Goal: Information Seeking & Learning: Learn about a topic

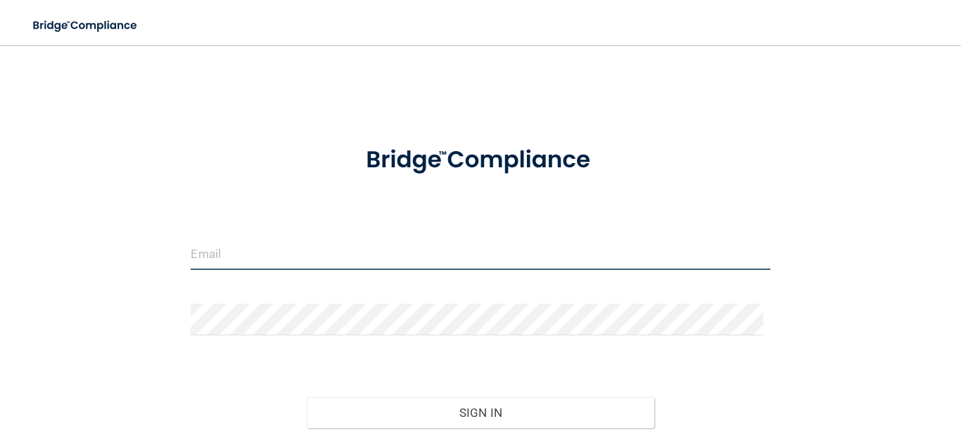
click at [446, 259] on input "email" at bounding box center [480, 254] width 579 height 32
type input "[EMAIL_ADDRESS][DOMAIN_NAME]"
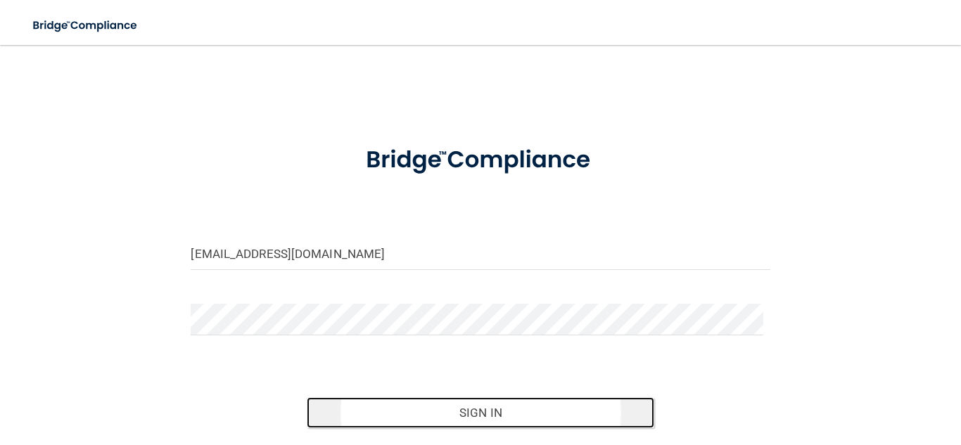
click at [449, 419] on button "Sign In" at bounding box center [480, 412] width 347 height 31
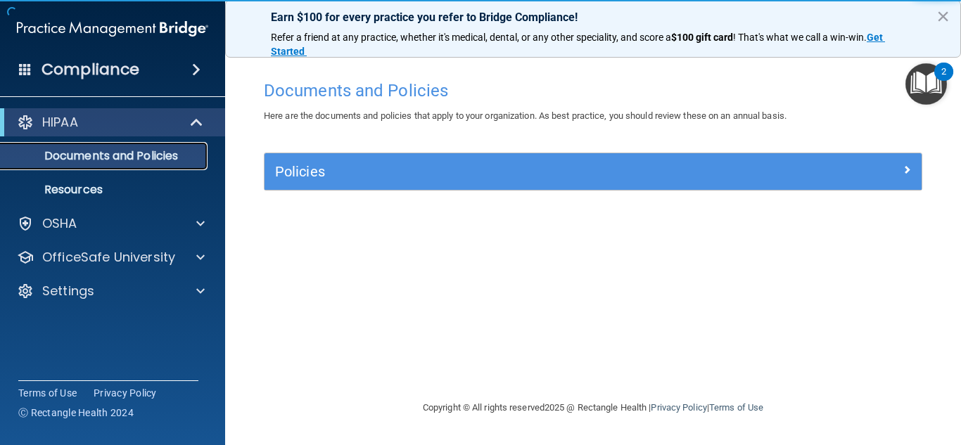
click at [120, 150] on p "Documents and Policies" at bounding box center [105, 156] width 192 height 14
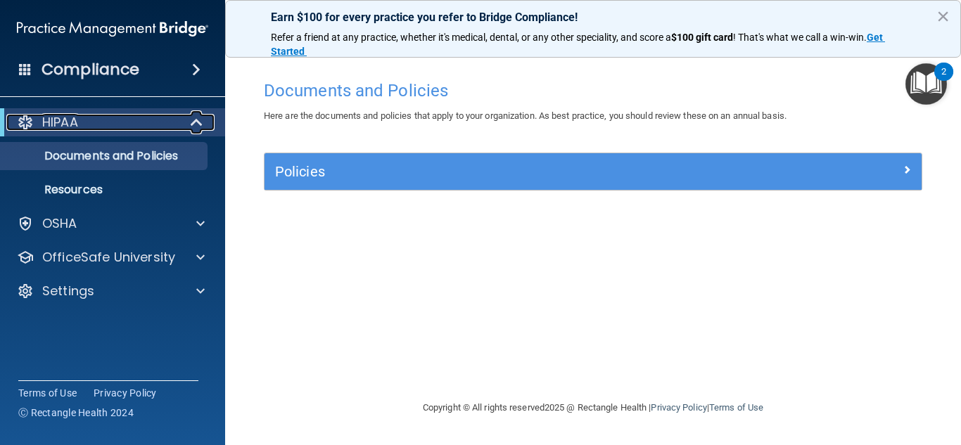
click at [153, 129] on div "HIPAA" at bounding box center [93, 122] width 174 height 17
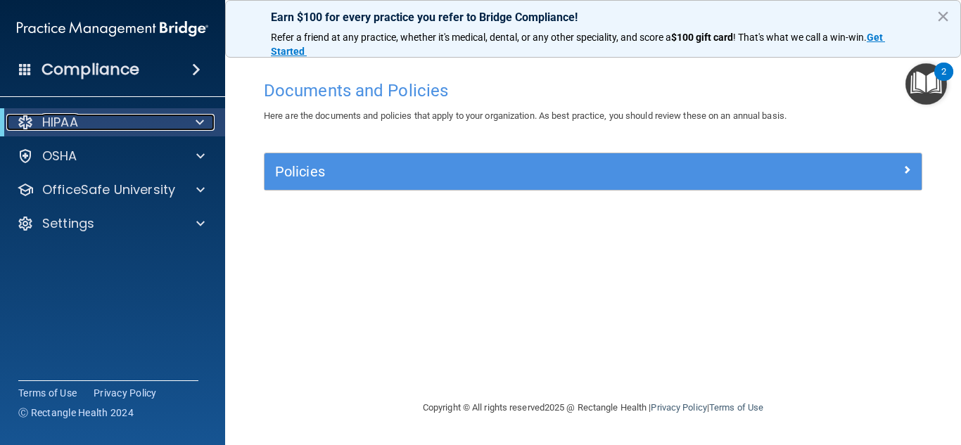
click at [162, 129] on div "HIPAA" at bounding box center [93, 122] width 174 height 17
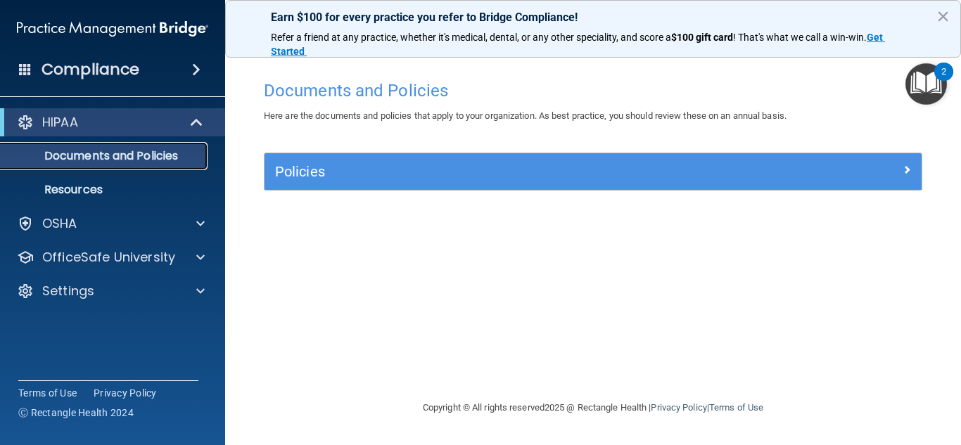
click at [122, 162] on p "Documents and Policies" at bounding box center [105, 156] width 192 height 14
click at [377, 190] on div "Policies" at bounding box center [592, 171] width 657 height 37
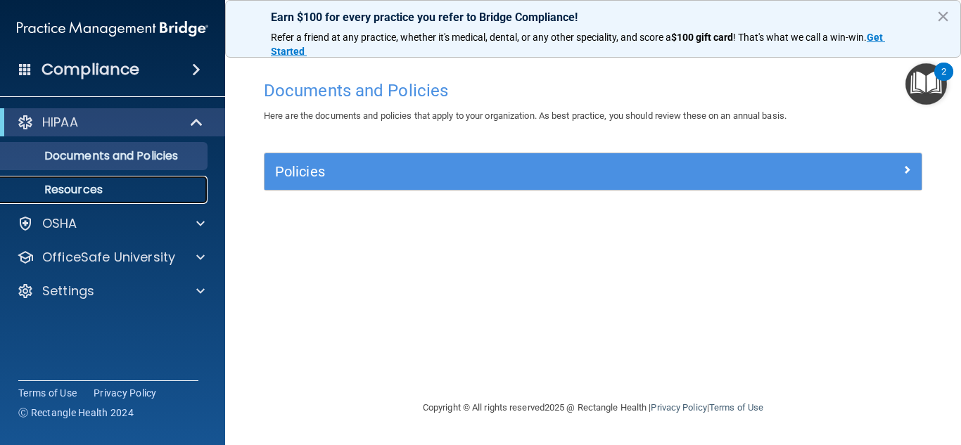
click at [85, 179] on link "Resources" at bounding box center [96, 190] width 221 height 28
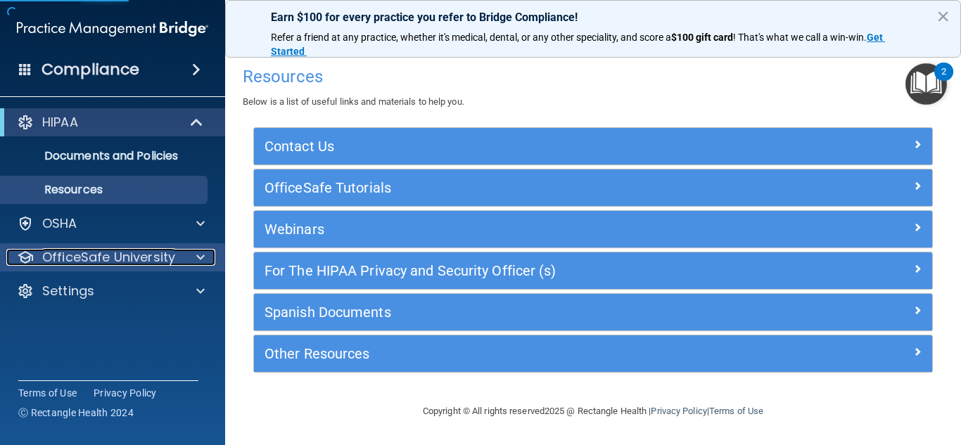
click at [115, 257] on p "OfficeSafe University" at bounding box center [108, 257] width 133 height 17
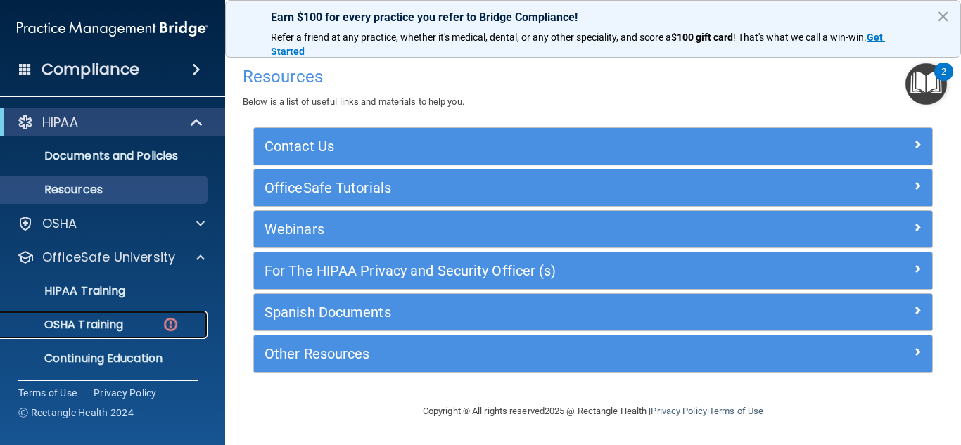
click at [135, 333] on link "OSHA Training" at bounding box center [96, 325] width 221 height 28
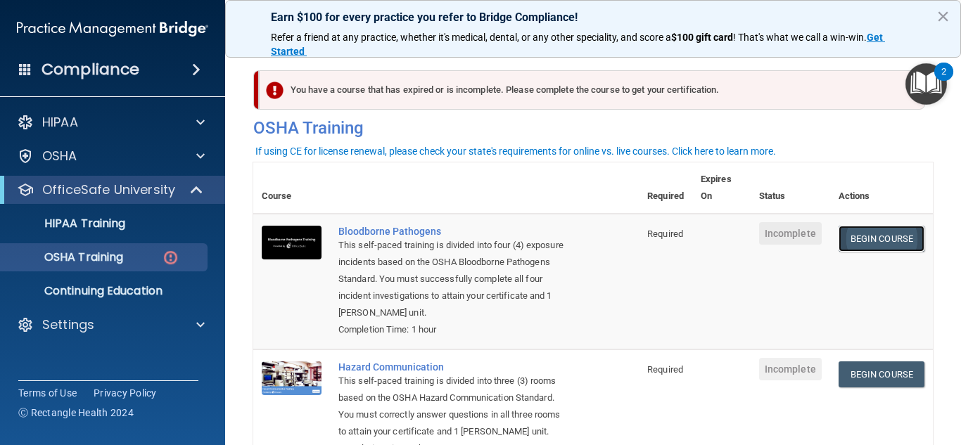
click at [887, 240] on link "Begin Course" at bounding box center [881, 239] width 86 height 26
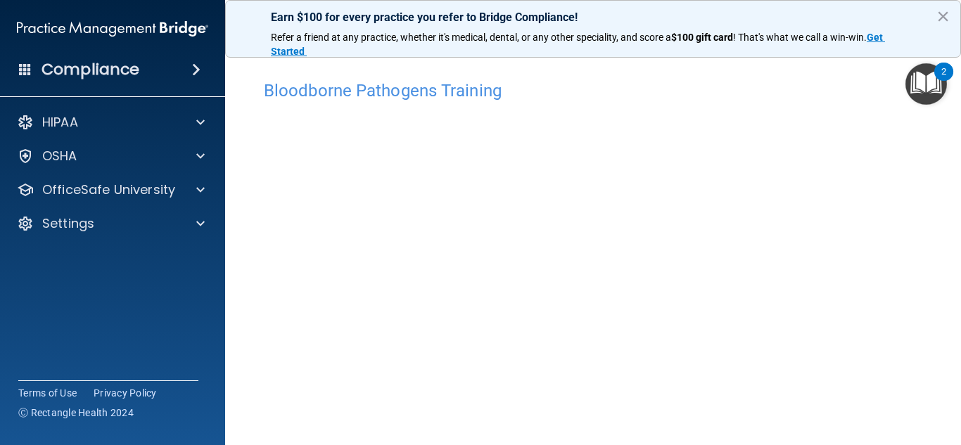
scroll to position [70, 0]
click at [942, 13] on button "×" at bounding box center [942, 16] width 13 height 23
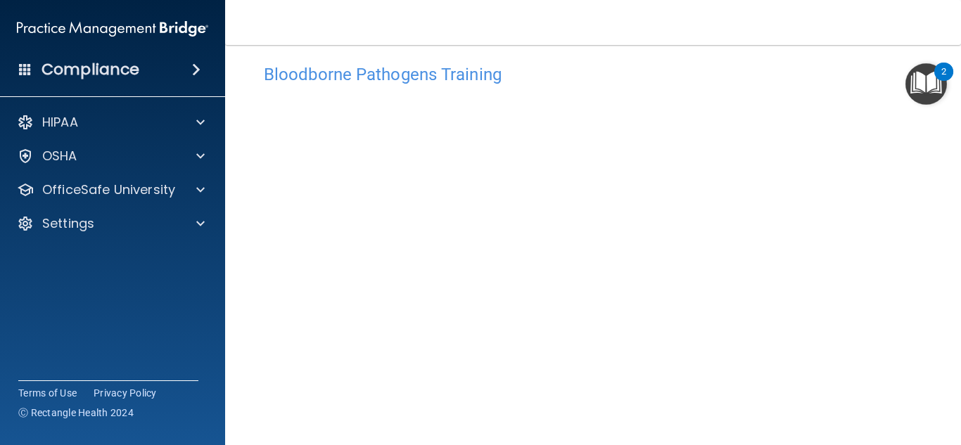
scroll to position [0, 0]
